Goal: Task Accomplishment & Management: Manage account settings

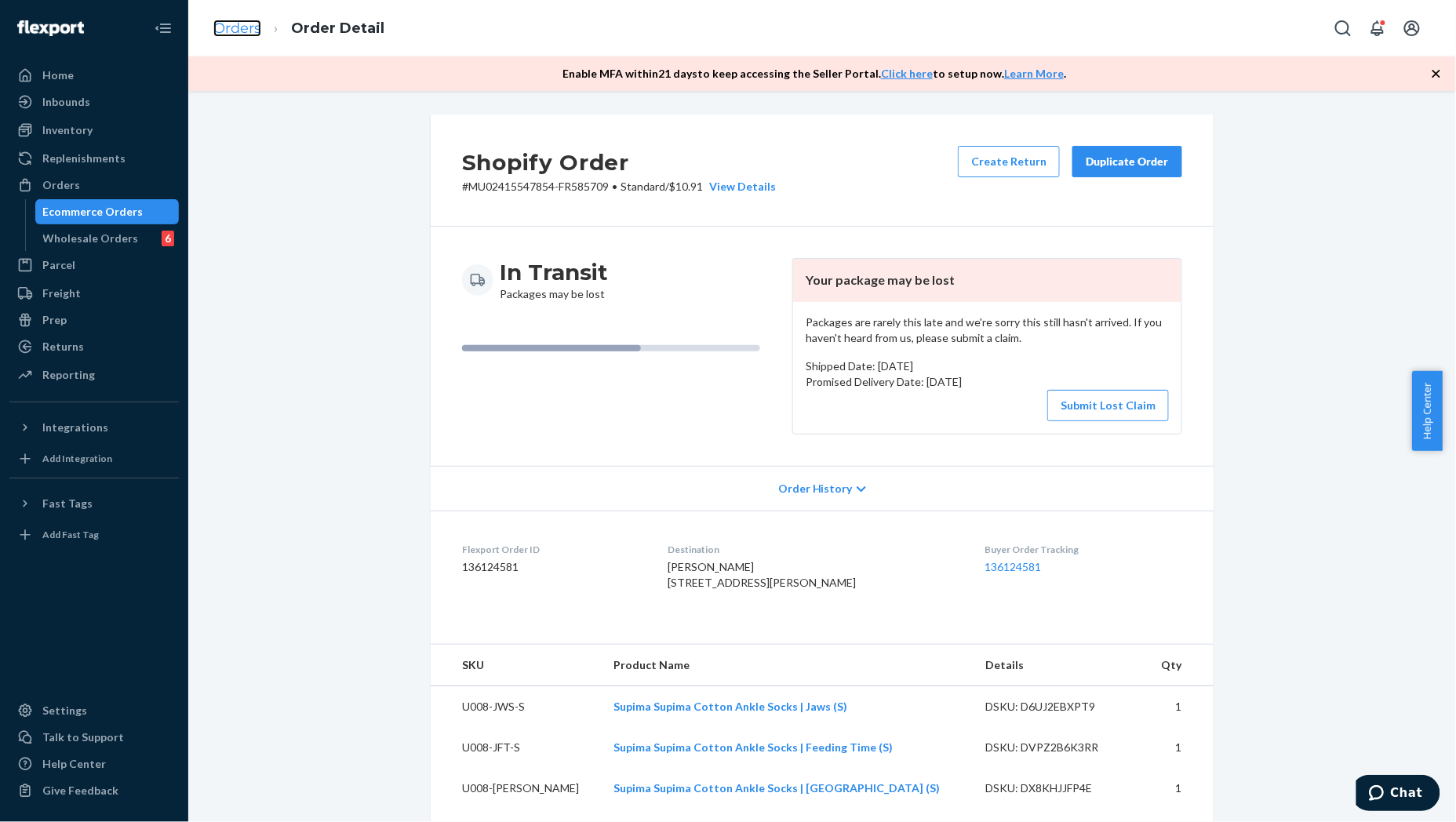
click at [246, 21] on link "Orders" at bounding box center [237, 29] width 48 height 17
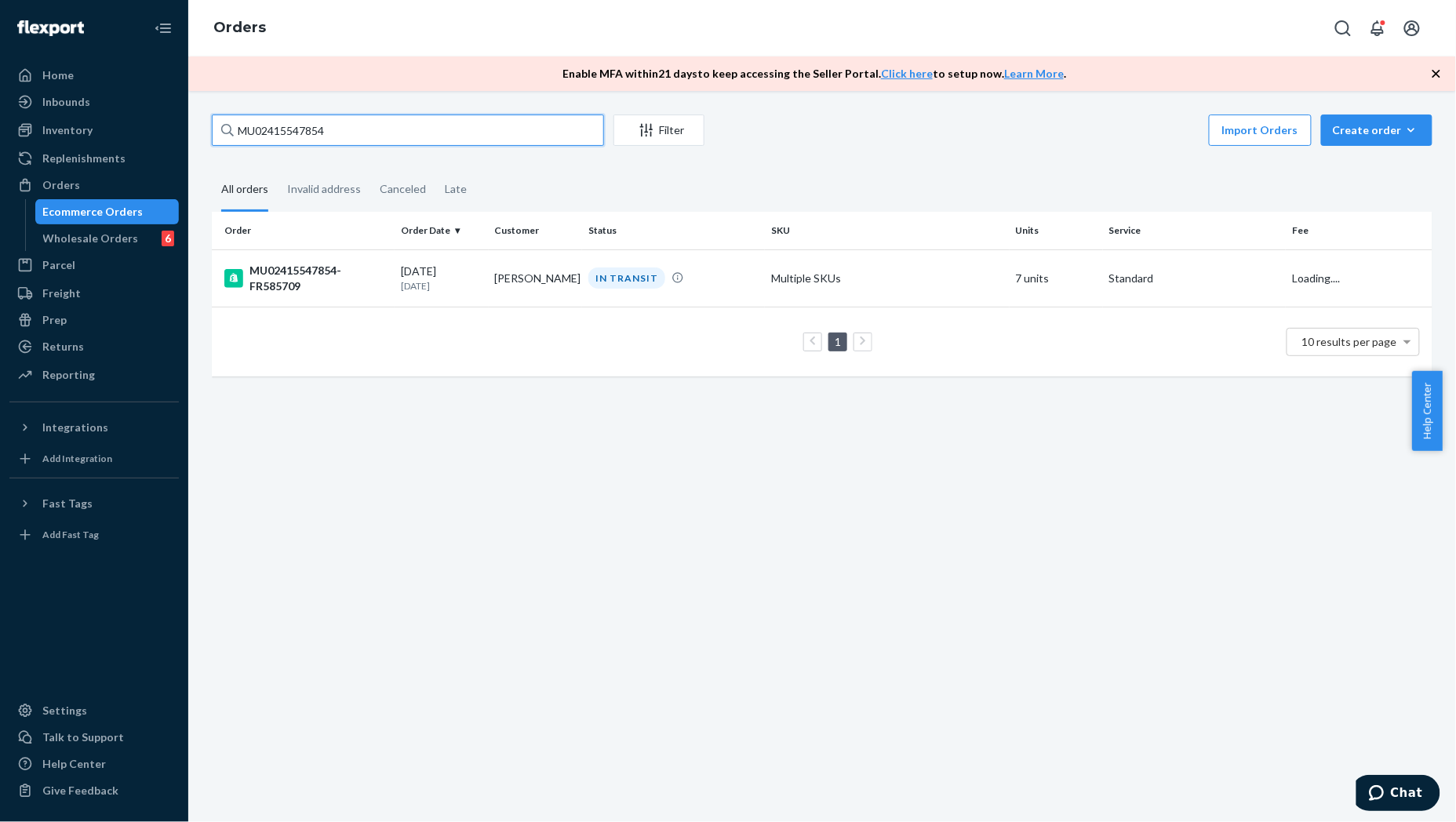
click at [420, 118] on input "MU02415547854" at bounding box center [407, 130] width 392 height 31
paste input "MU02415617734"
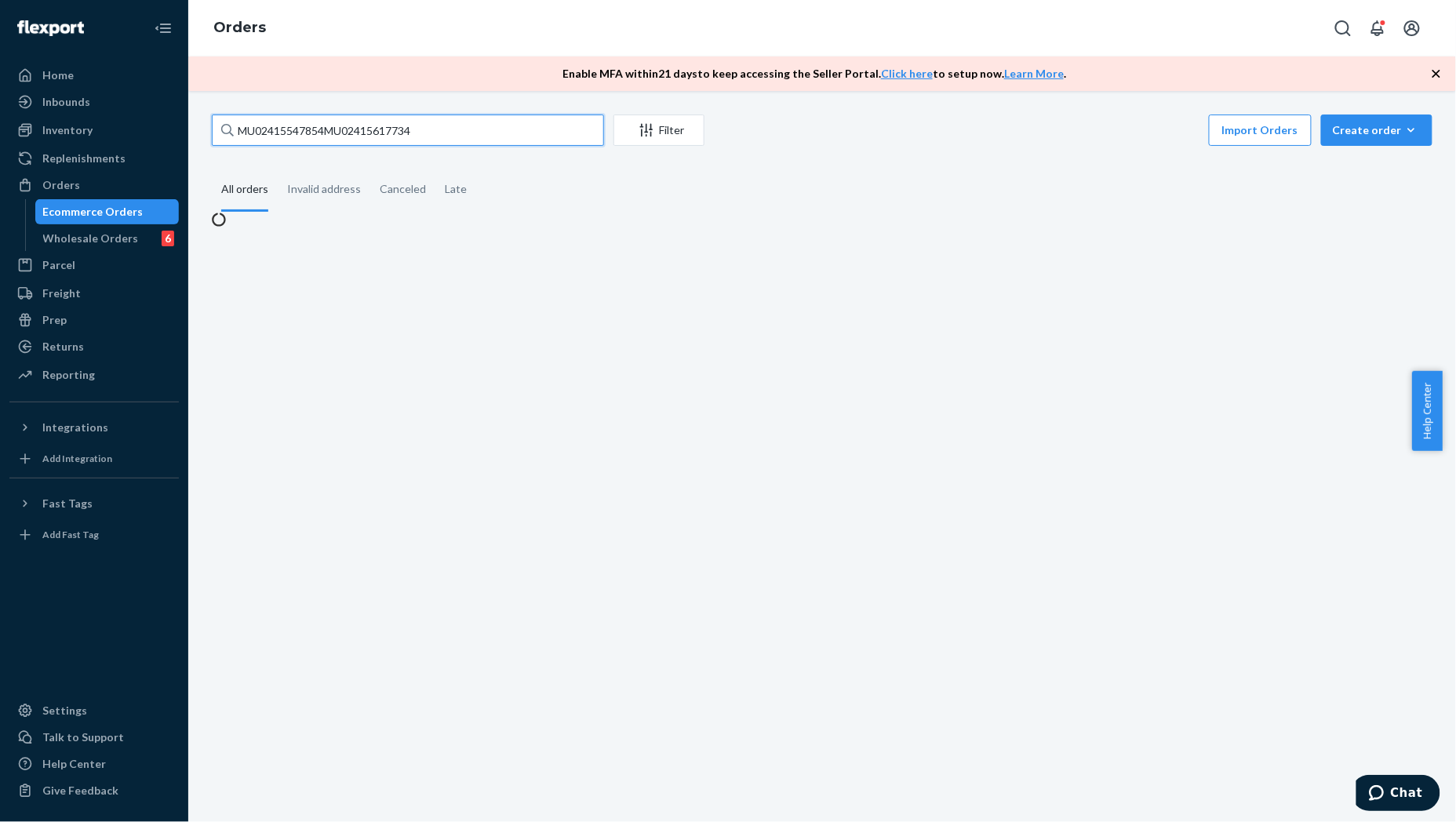
paste input "text"
type input "MU02415617734"
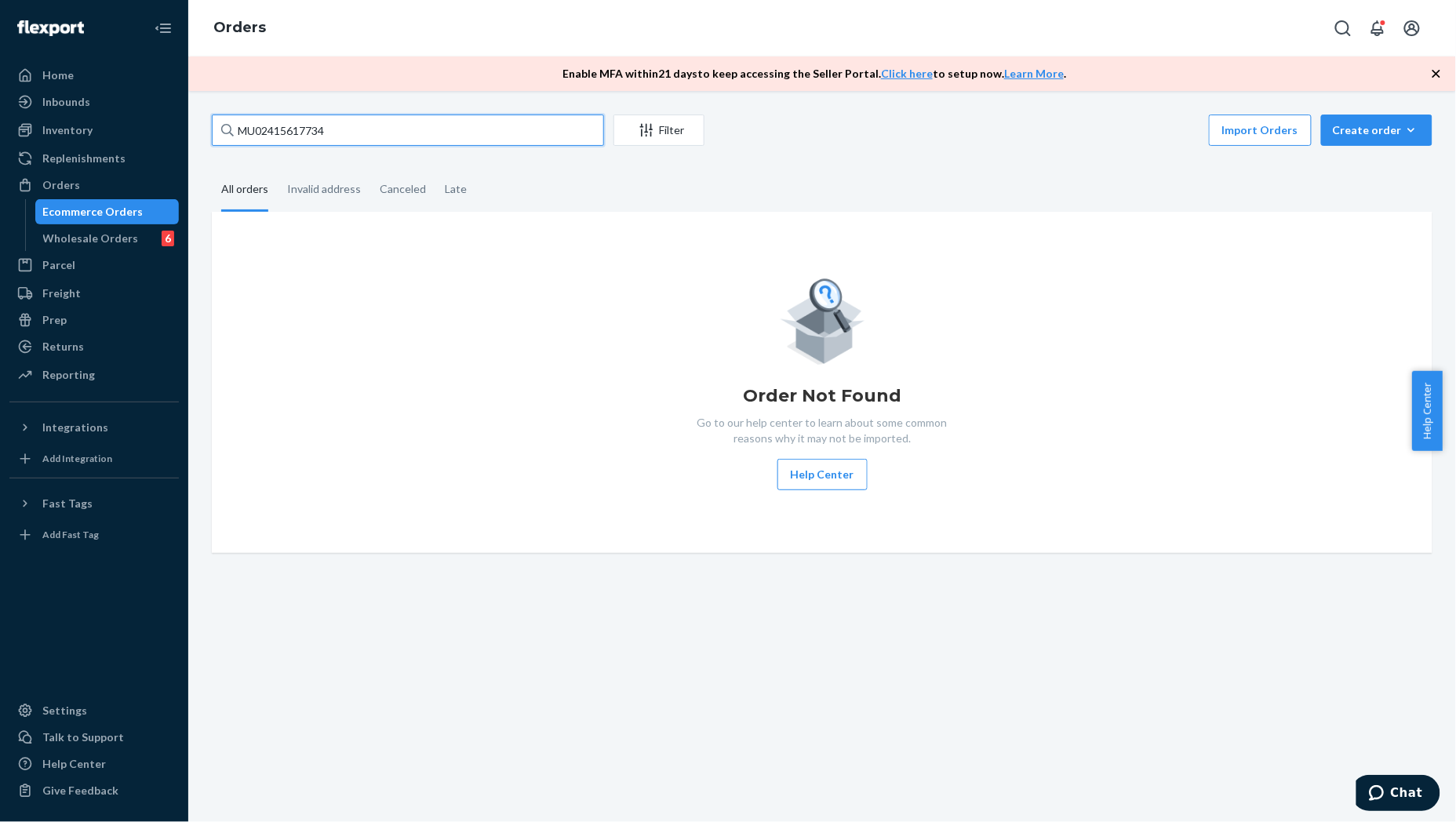
click at [340, 130] on input "MU02415617734" at bounding box center [407, 130] width 392 height 31
click at [263, 131] on input "MU02415617734" at bounding box center [407, 130] width 392 height 31
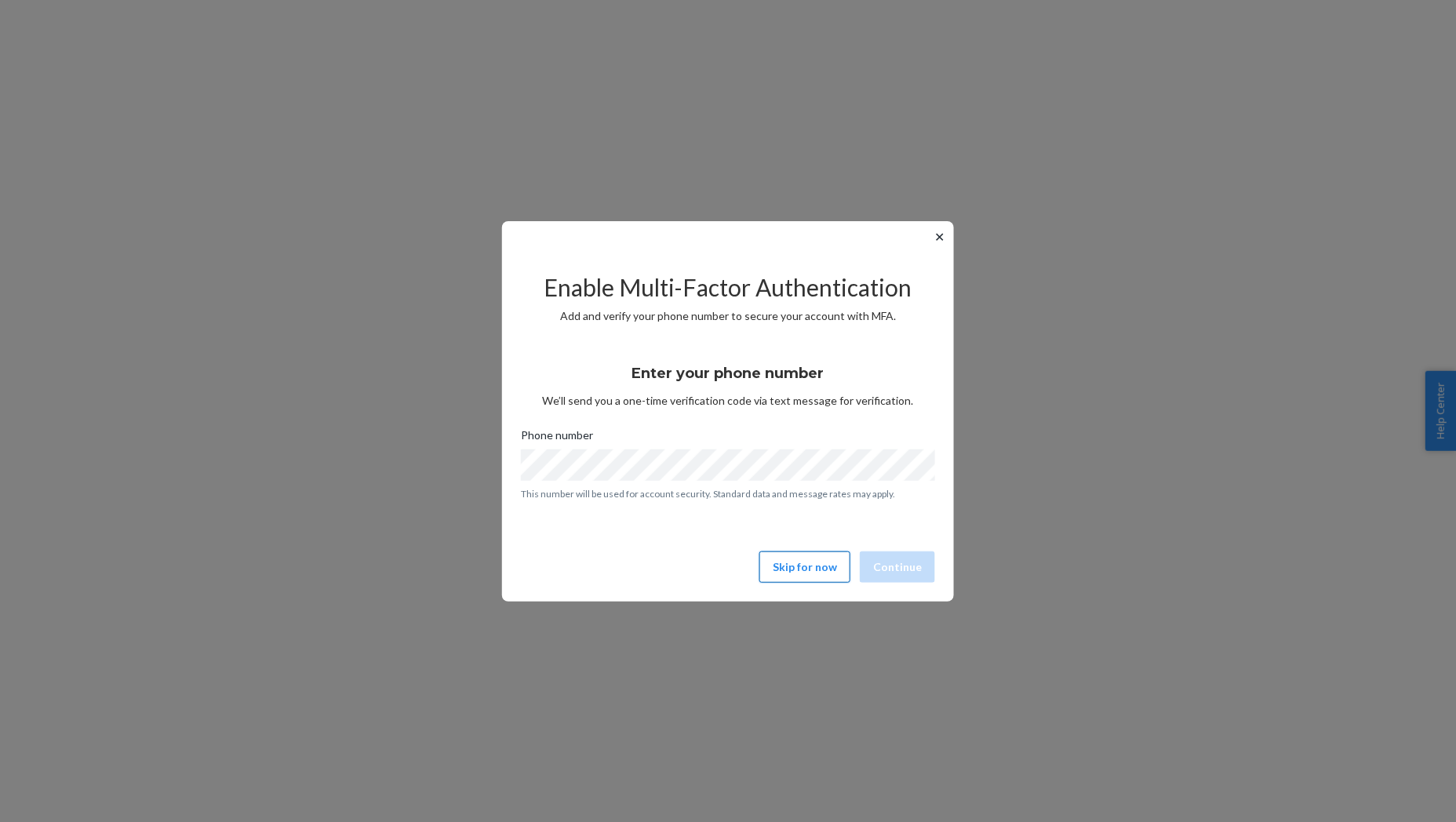
click at [811, 553] on button "Skip for now" at bounding box center [804, 566] width 91 height 31
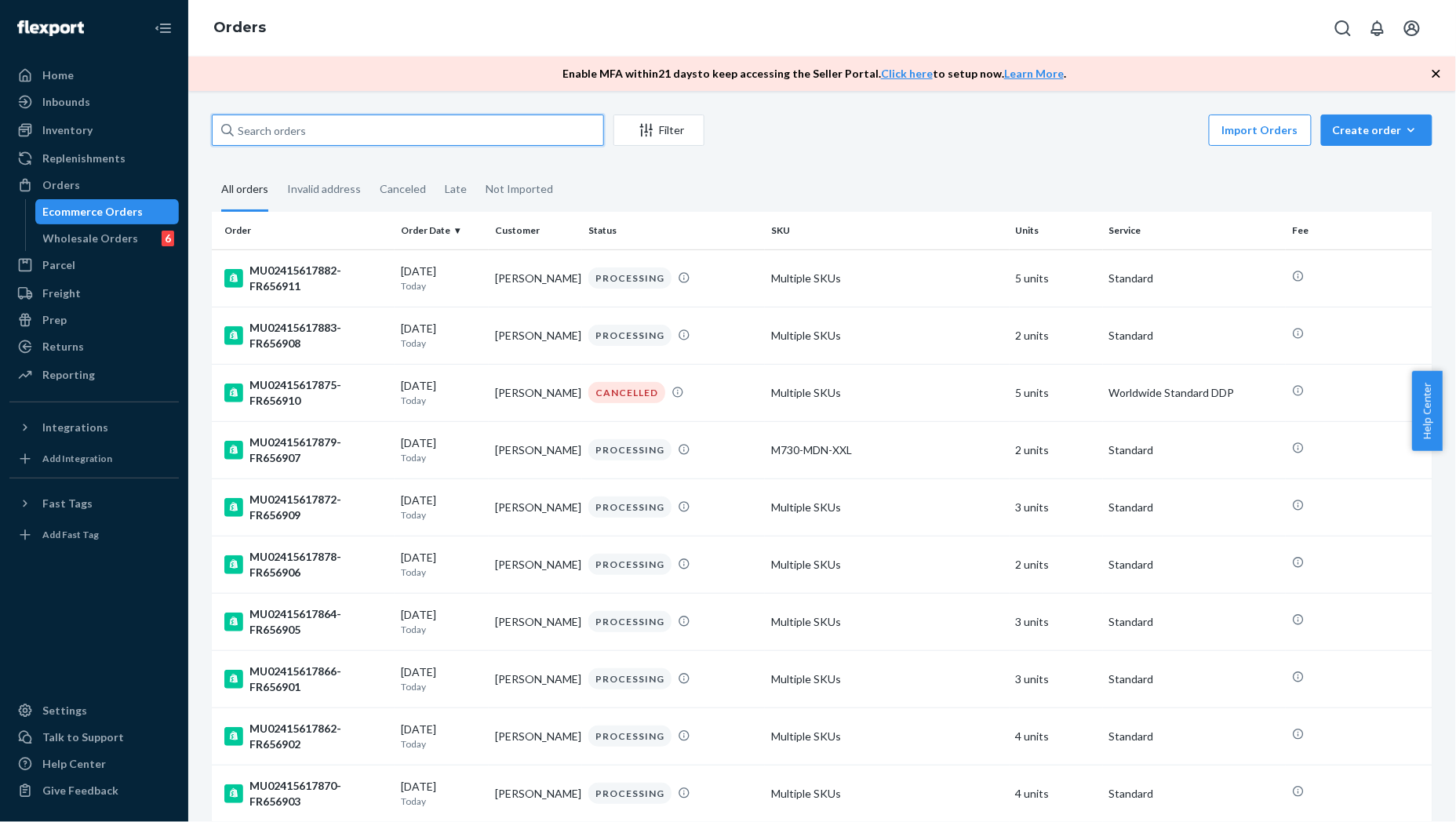
click at [298, 126] on input "text" at bounding box center [407, 130] width 392 height 31
paste input "MU02415617734"
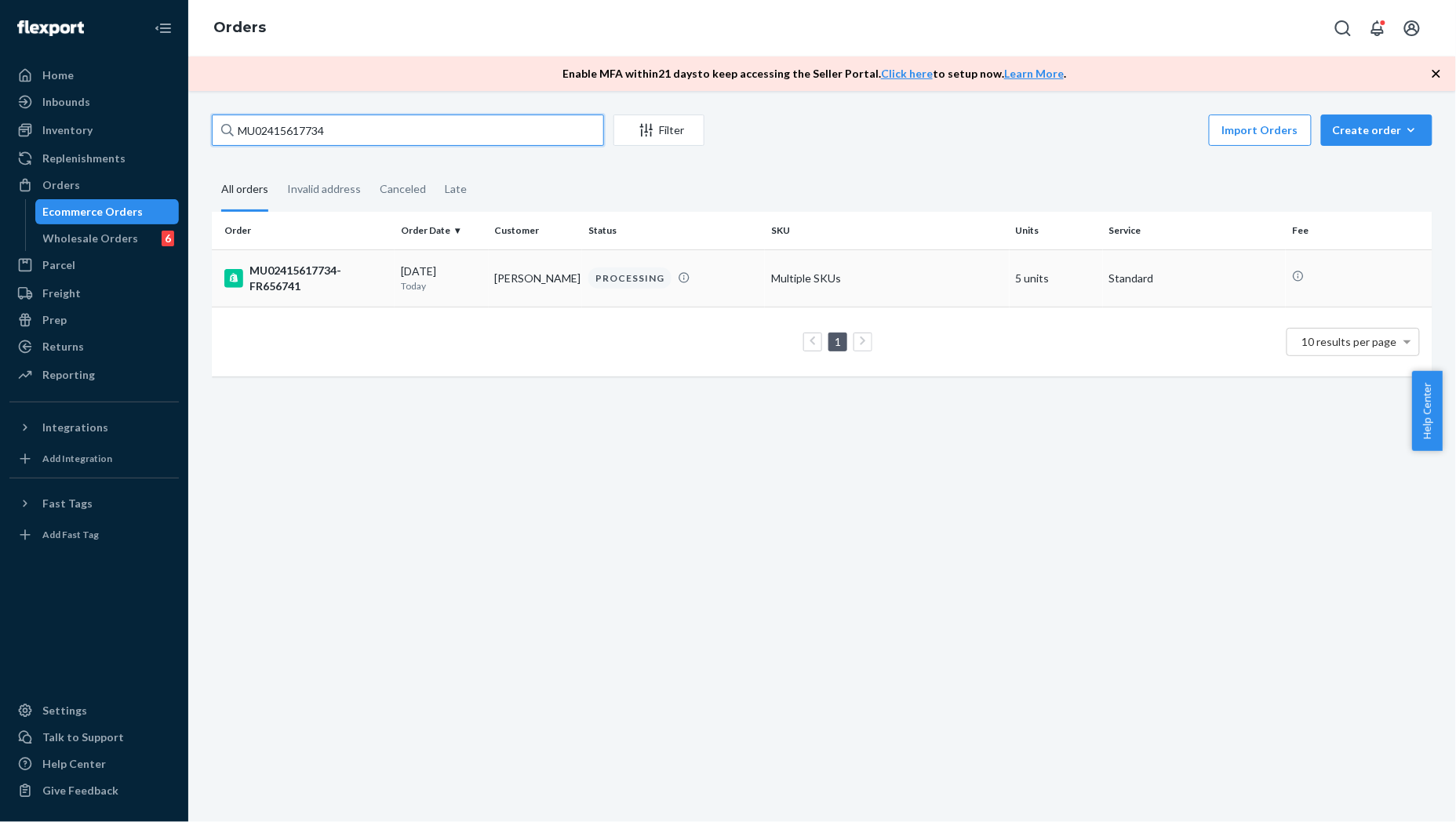
type input "MU02415617734"
click at [283, 286] on div "MU02415617734-FR656741" at bounding box center [306, 278] width 164 height 31
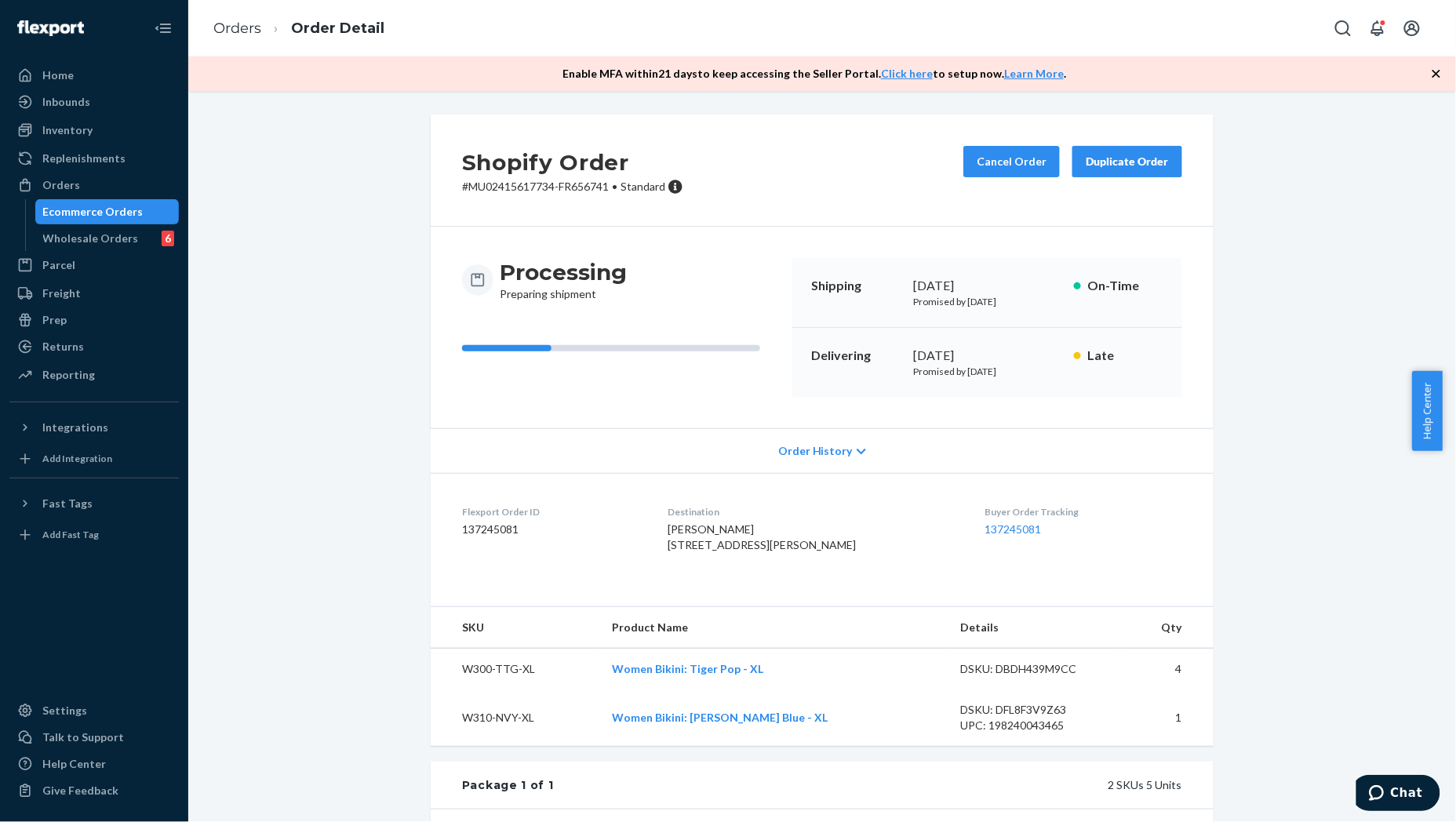
click at [365, 325] on div "Shopify Order # MU02415617734-FR656741 • Standard Cancel Order Duplicate Order …" at bounding box center [822, 610] width 1244 height 993
click at [990, 167] on button "Cancel Order" at bounding box center [1011, 161] width 96 height 31
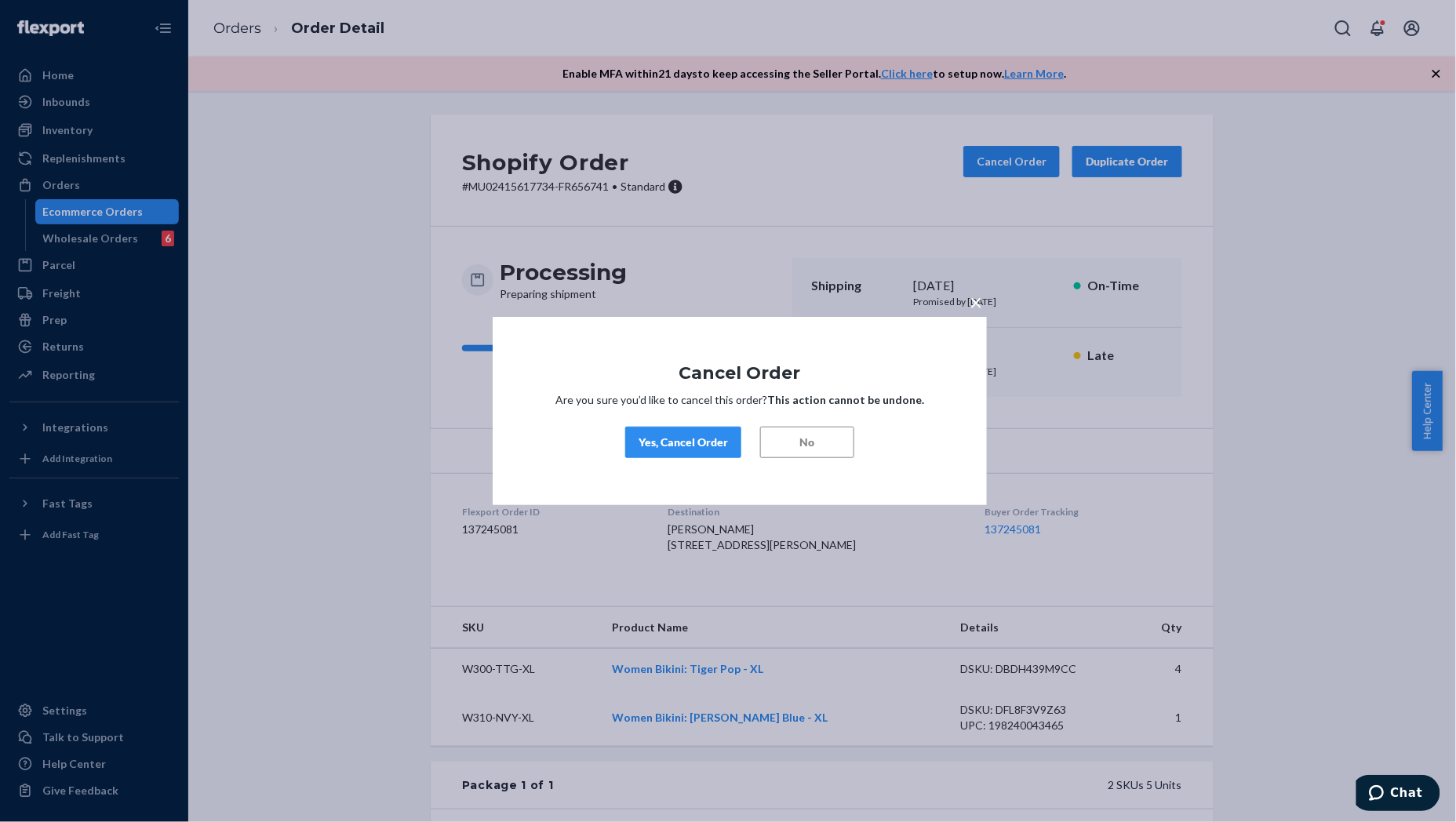
click at [829, 461] on div "× Cancel Order Are you sure you’d like to cancel this order? This action cannot…" at bounding box center [740, 410] width 494 height 188
drag, startPoint x: 816, startPoint y: 442, endPoint x: 779, endPoint y: 447, distance: 37.3
click at [813, 442] on button "No" at bounding box center [807, 442] width 94 height 31
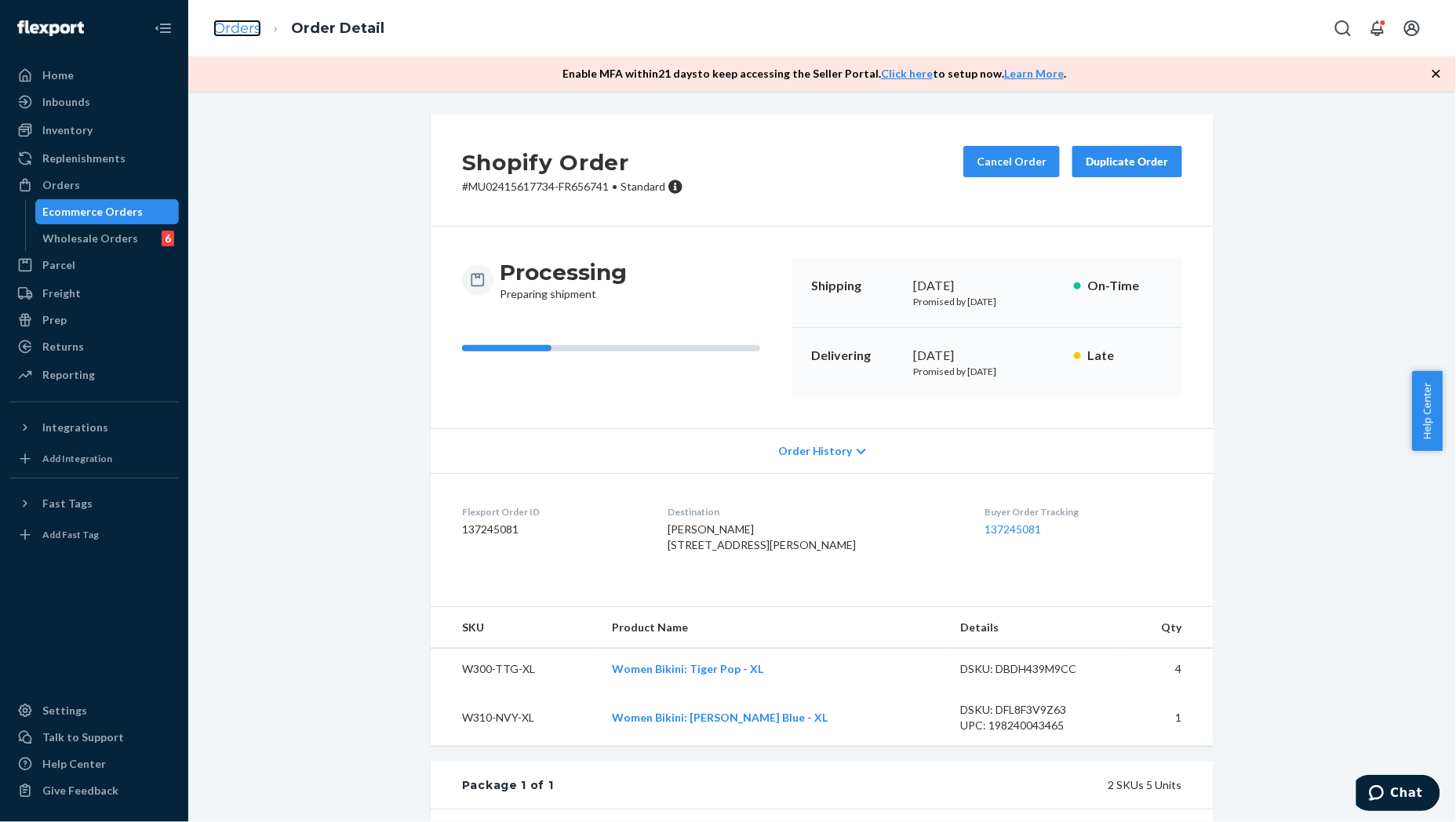
click at [236, 28] on link "Orders" at bounding box center [237, 29] width 48 height 17
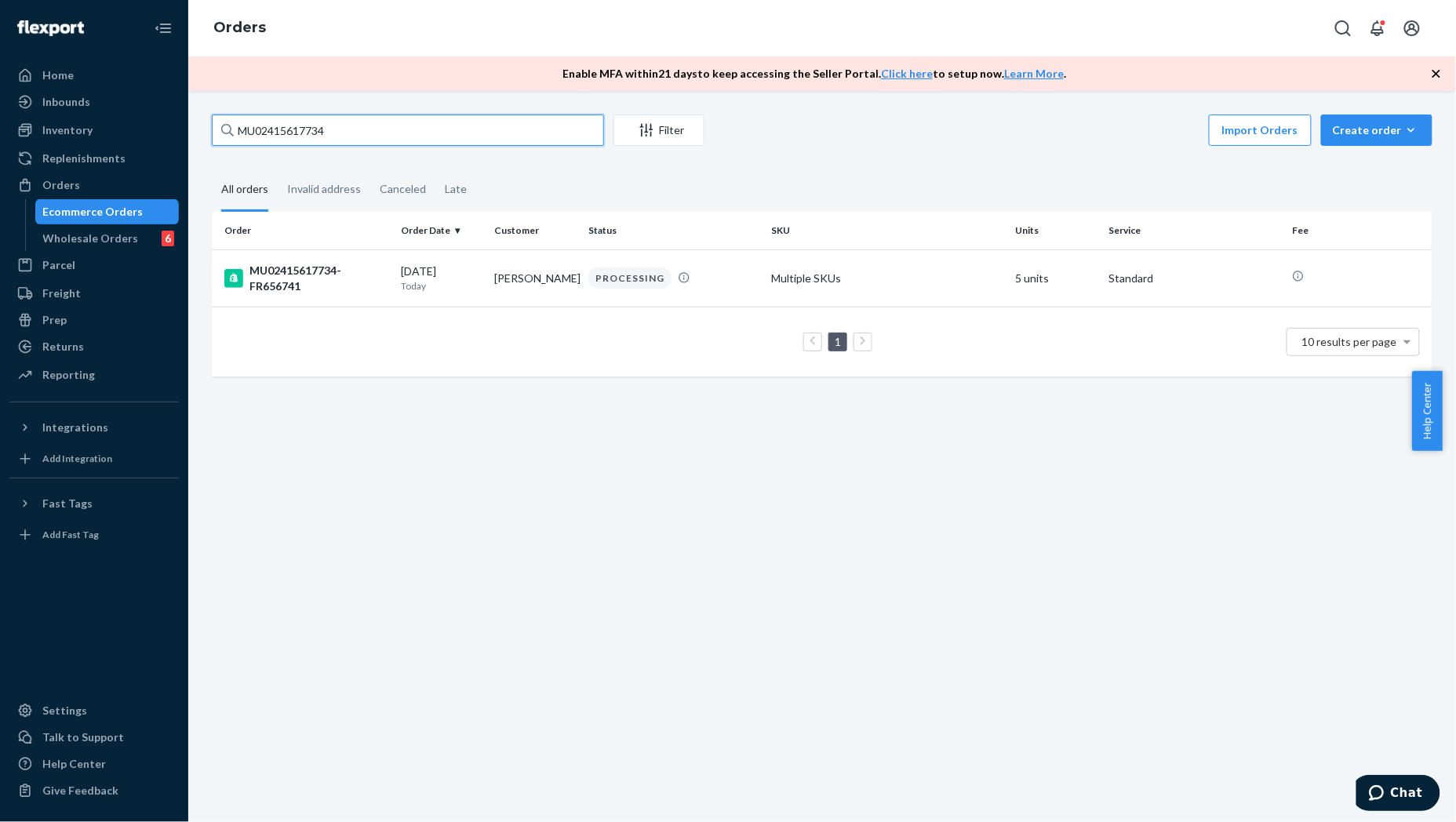
click at [358, 137] on input "MU02415617734" at bounding box center [407, 130] width 392 height 31
click at [354, 292] on div "MU02415617734-FR656741" at bounding box center [306, 278] width 164 height 31
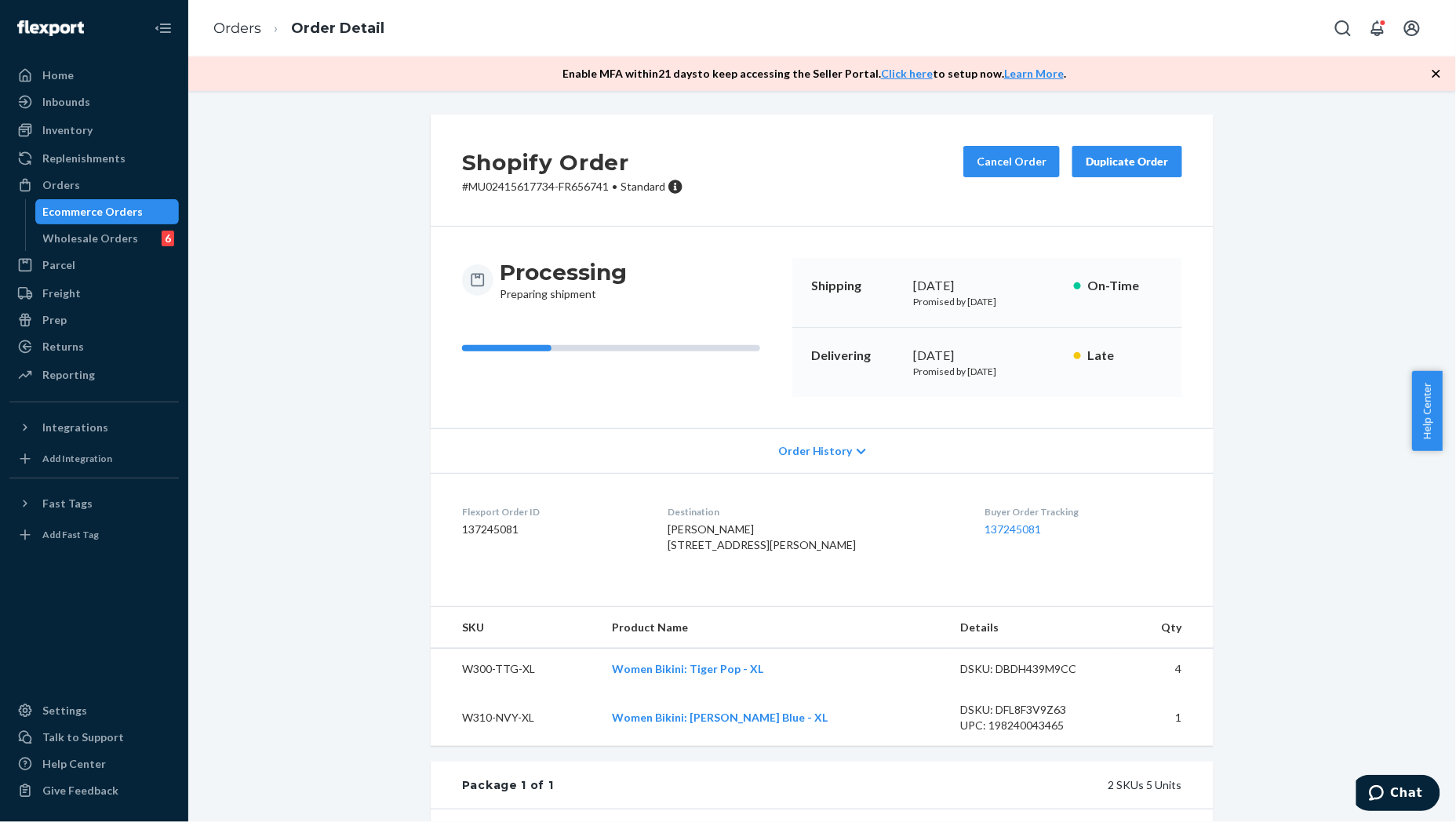
click at [334, 286] on div "Shopify Order # MU02415617734-FR656741 • Standard Cancel Order Duplicate Order …" at bounding box center [822, 610] width 1244 height 993
click at [1001, 167] on button "Cancel Order" at bounding box center [1011, 161] width 96 height 31
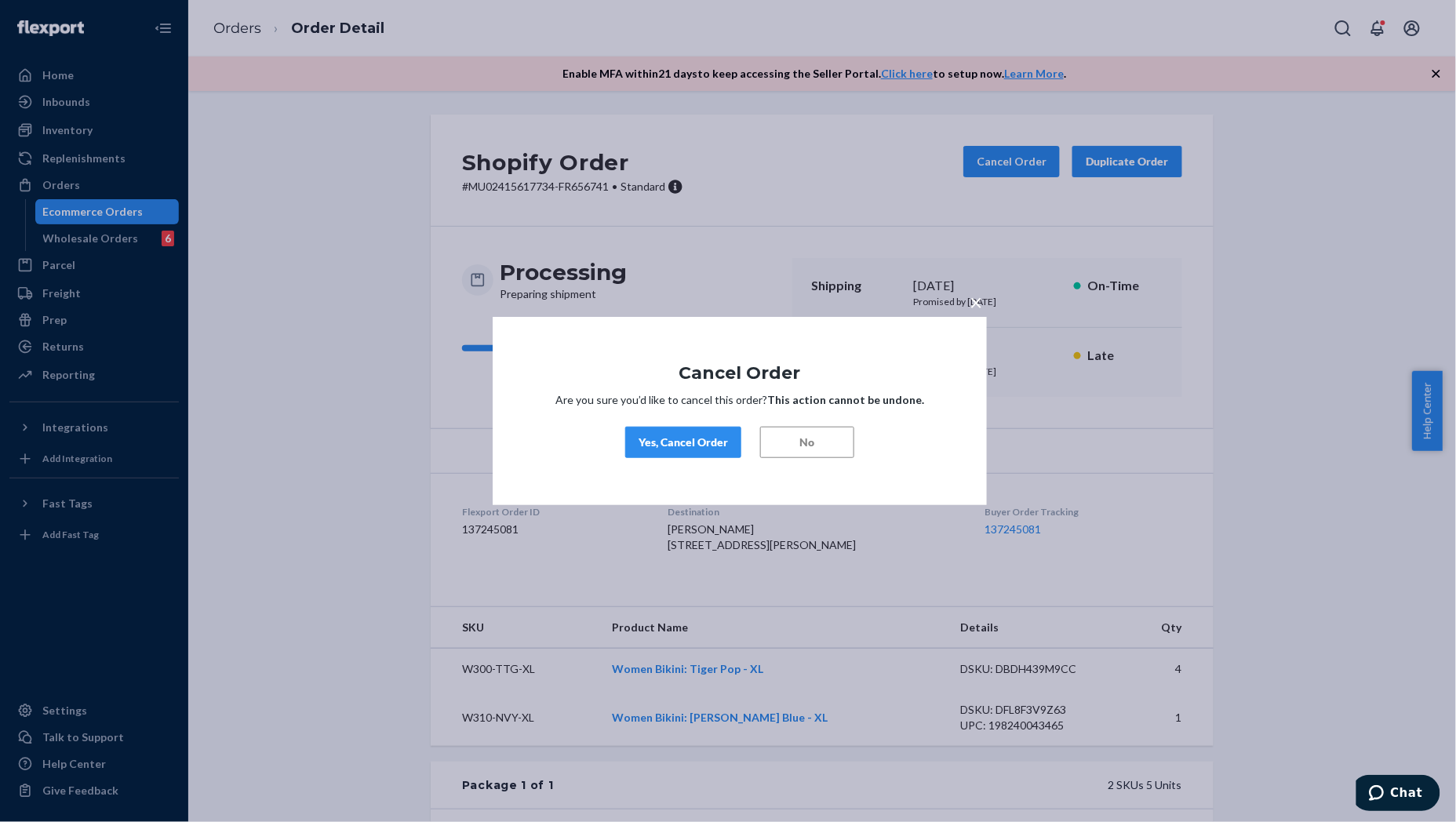
click at [672, 444] on div "Yes, Cancel Order" at bounding box center [684, 442] width 90 height 15
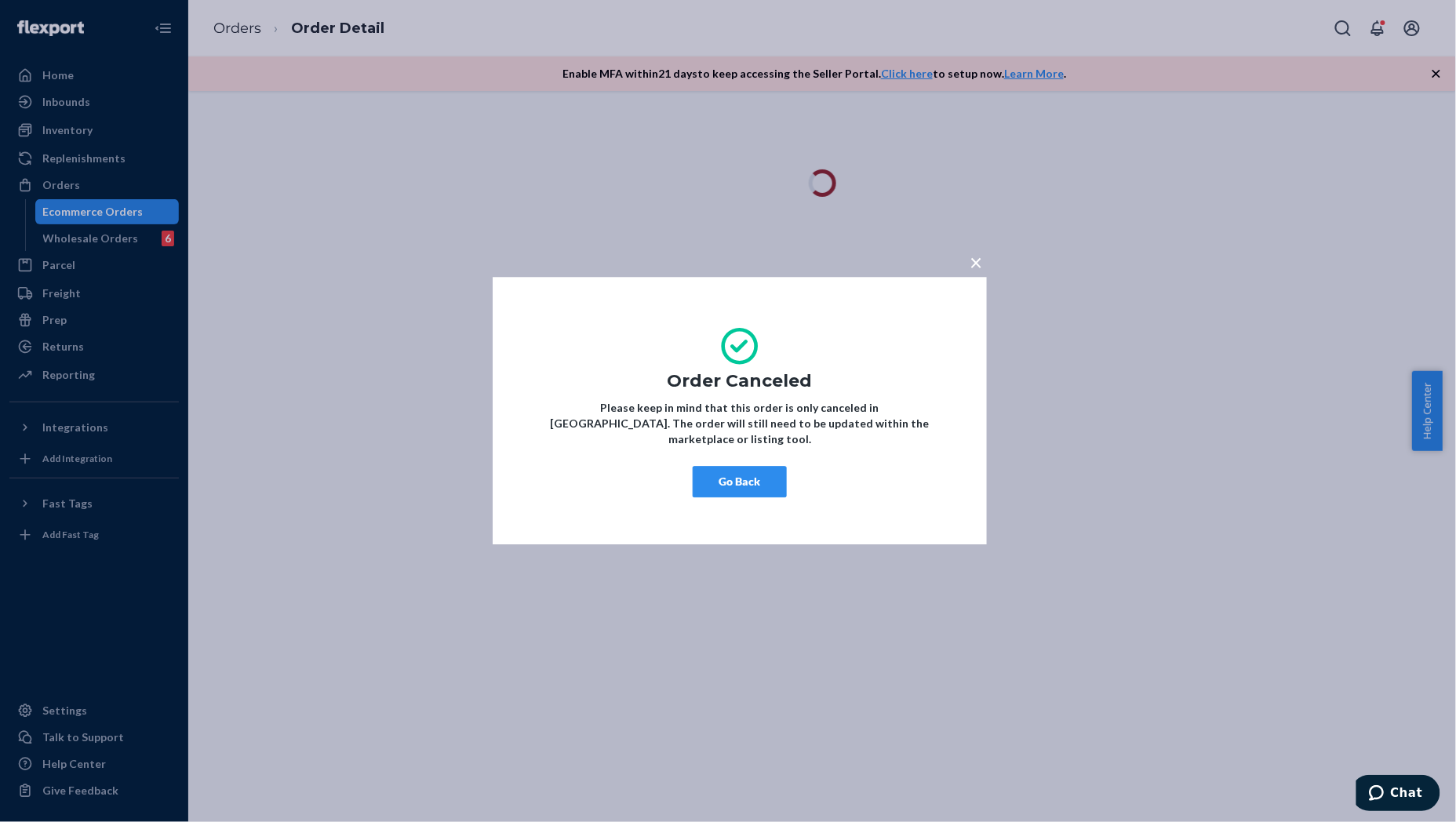
click at [719, 471] on button "Go Back" at bounding box center [739, 482] width 94 height 31
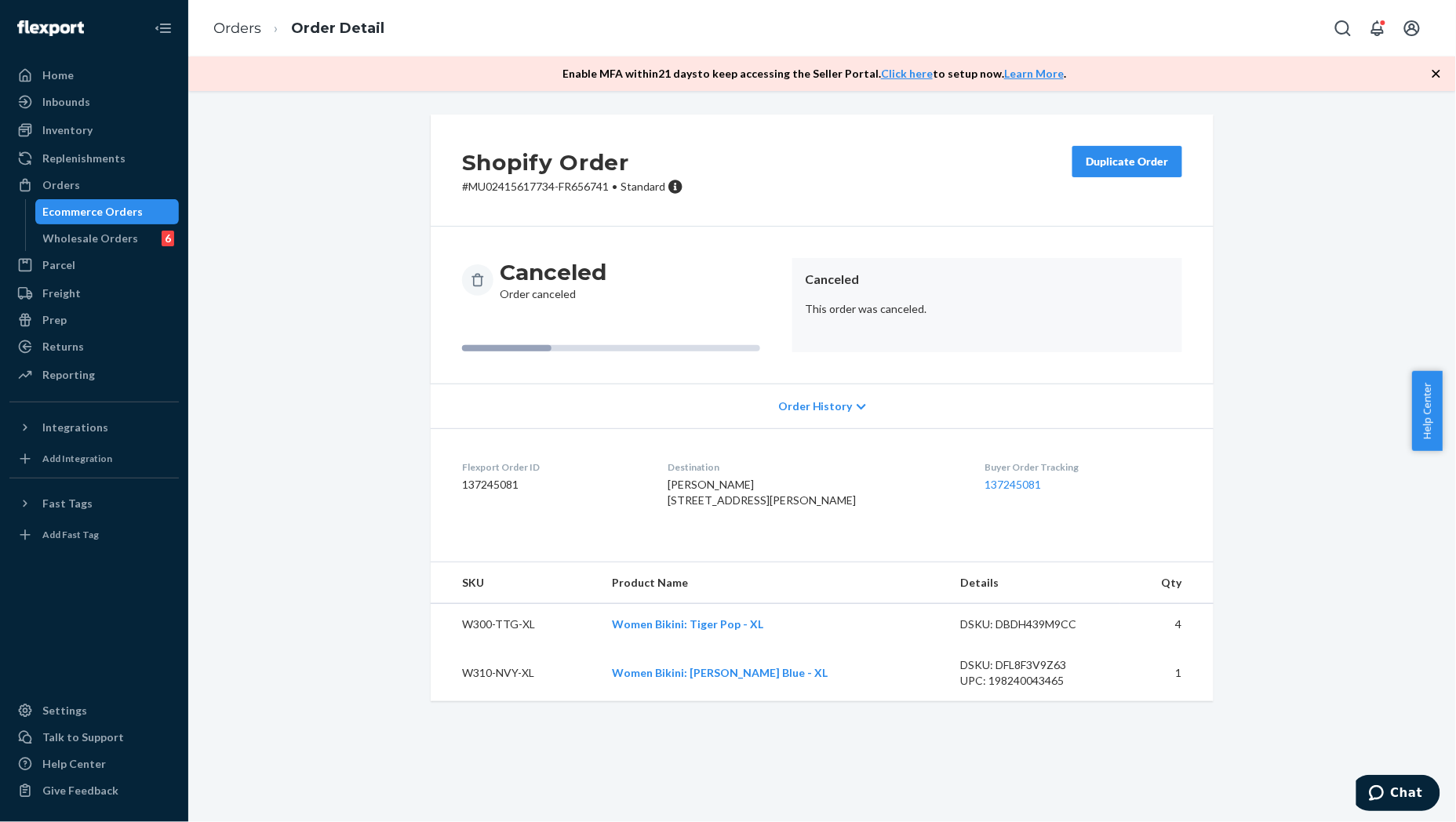
click at [338, 441] on div "Shopify Order # MU02415617734-FR656741 • Standard Duplicate Order Canceled Orde…" at bounding box center [822, 417] width 1244 height 606
click at [1345, 505] on div "Shopify Order # MU02415617734-FR656741 • Standard Duplicate Order Canceled Orde…" at bounding box center [822, 417] width 1244 height 606
